Goal: Check status

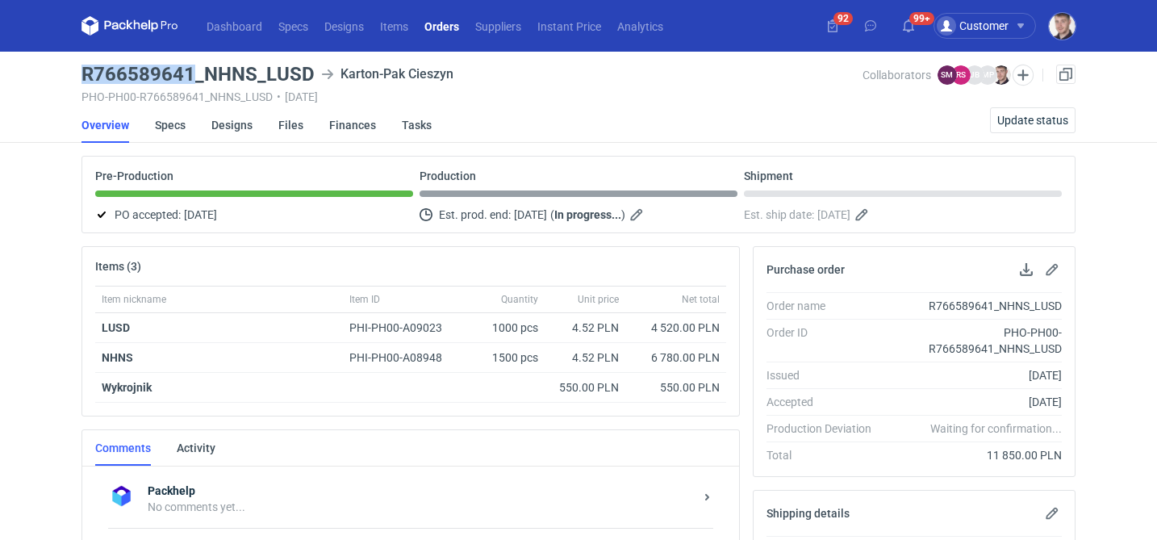
drag, startPoint x: 83, startPoint y: 72, endPoint x: 192, endPoint y: 69, distance: 108.9
click at [192, 69] on h3 "R766589641_NHNS_LUSD" at bounding box center [197, 74] width 233 height 19
copy h3 "R766589641"
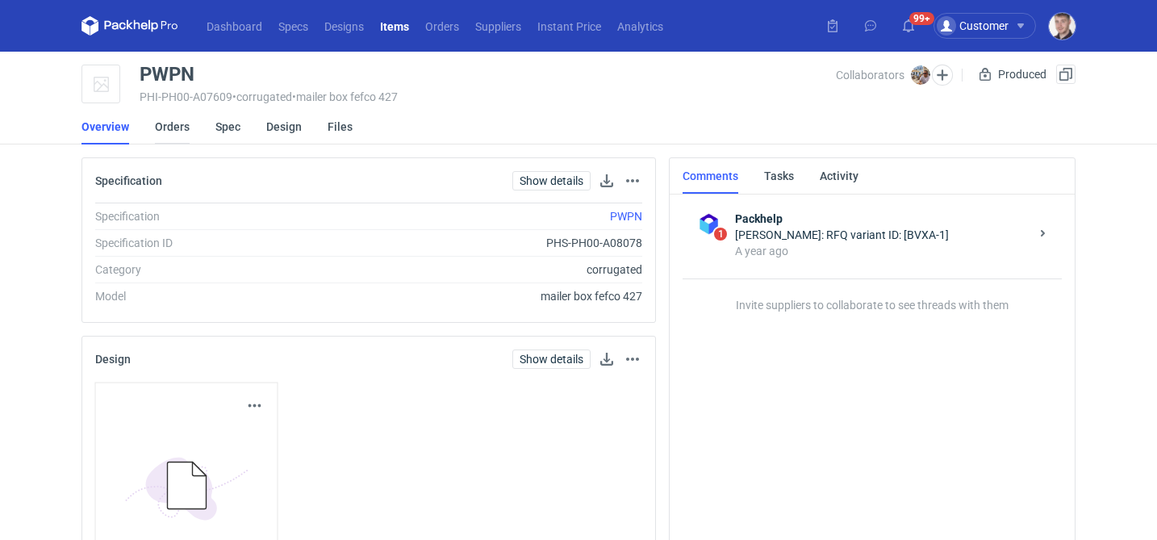
click at [175, 129] on link "Orders" at bounding box center [172, 126] width 35 height 35
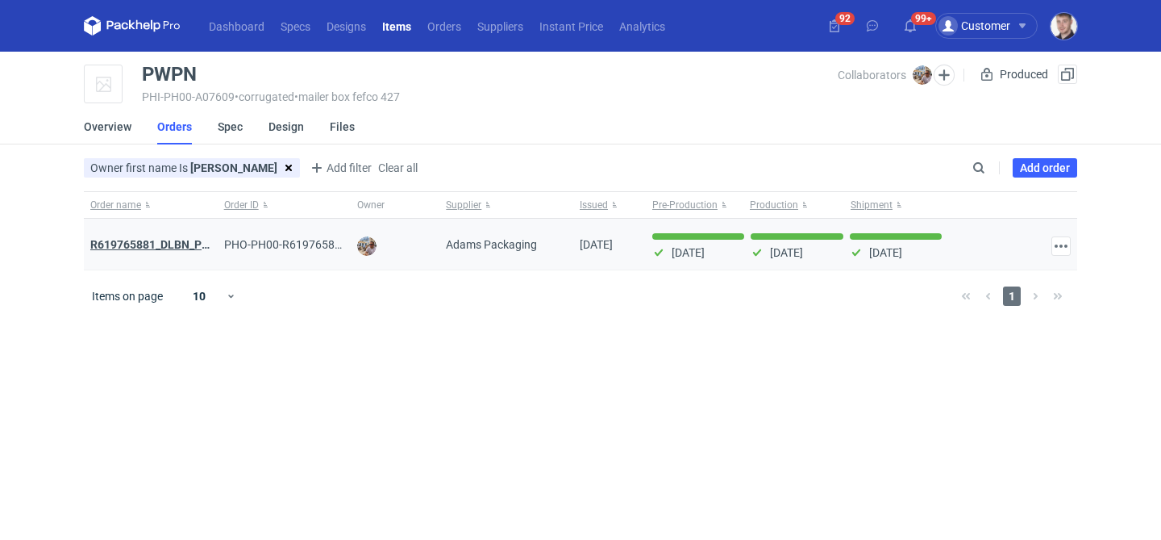
click at [155, 238] on strong "R619765881_DLBN_PWPN" at bounding box center [158, 244] width 136 height 13
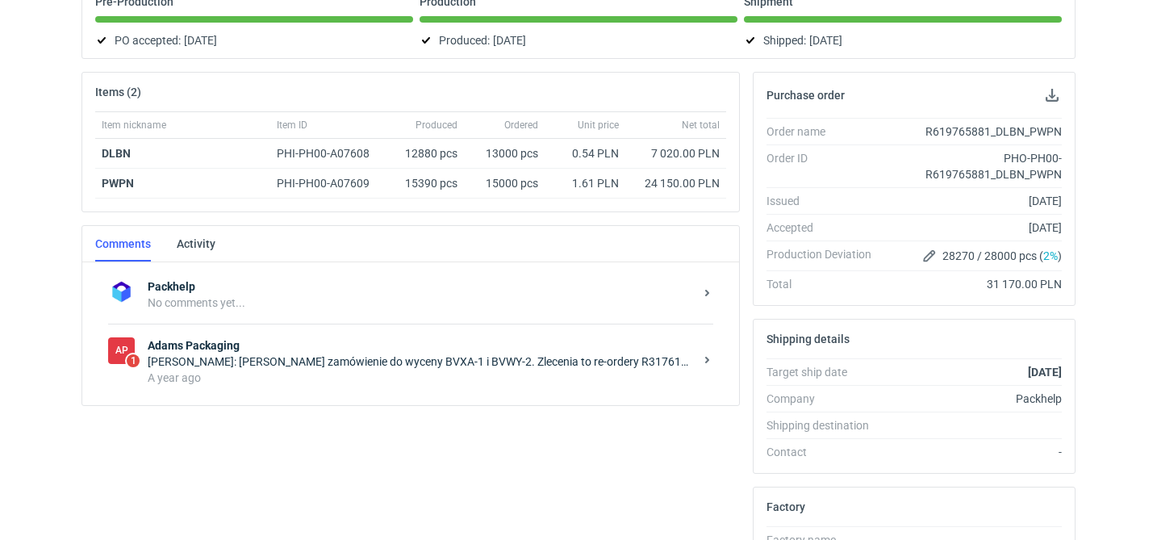
scroll to position [185, 0]
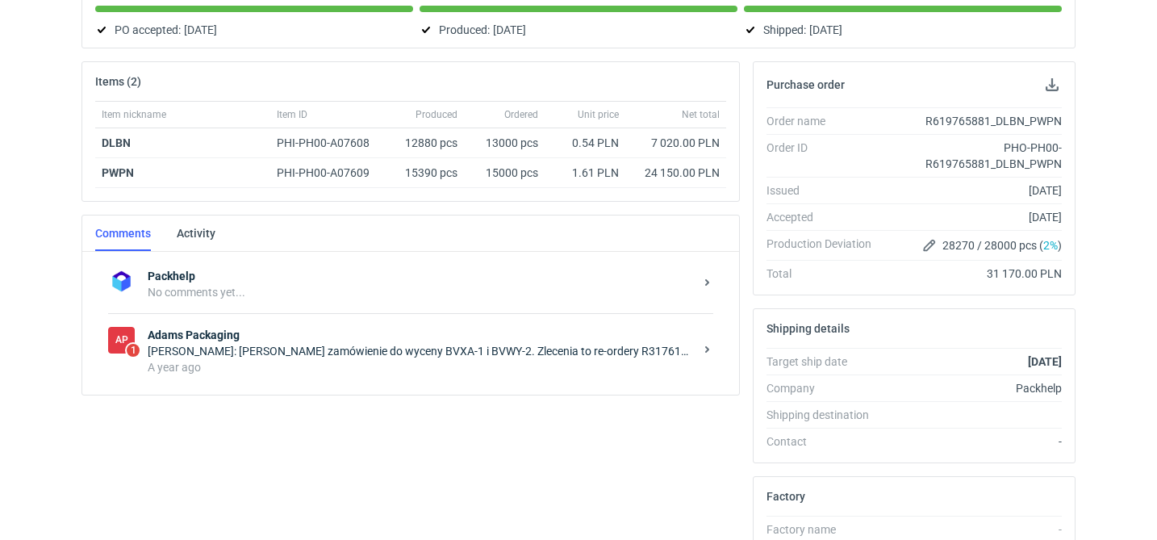
click at [331, 364] on div "A year ago" at bounding box center [421, 367] width 546 height 16
